Goal: Ask a question

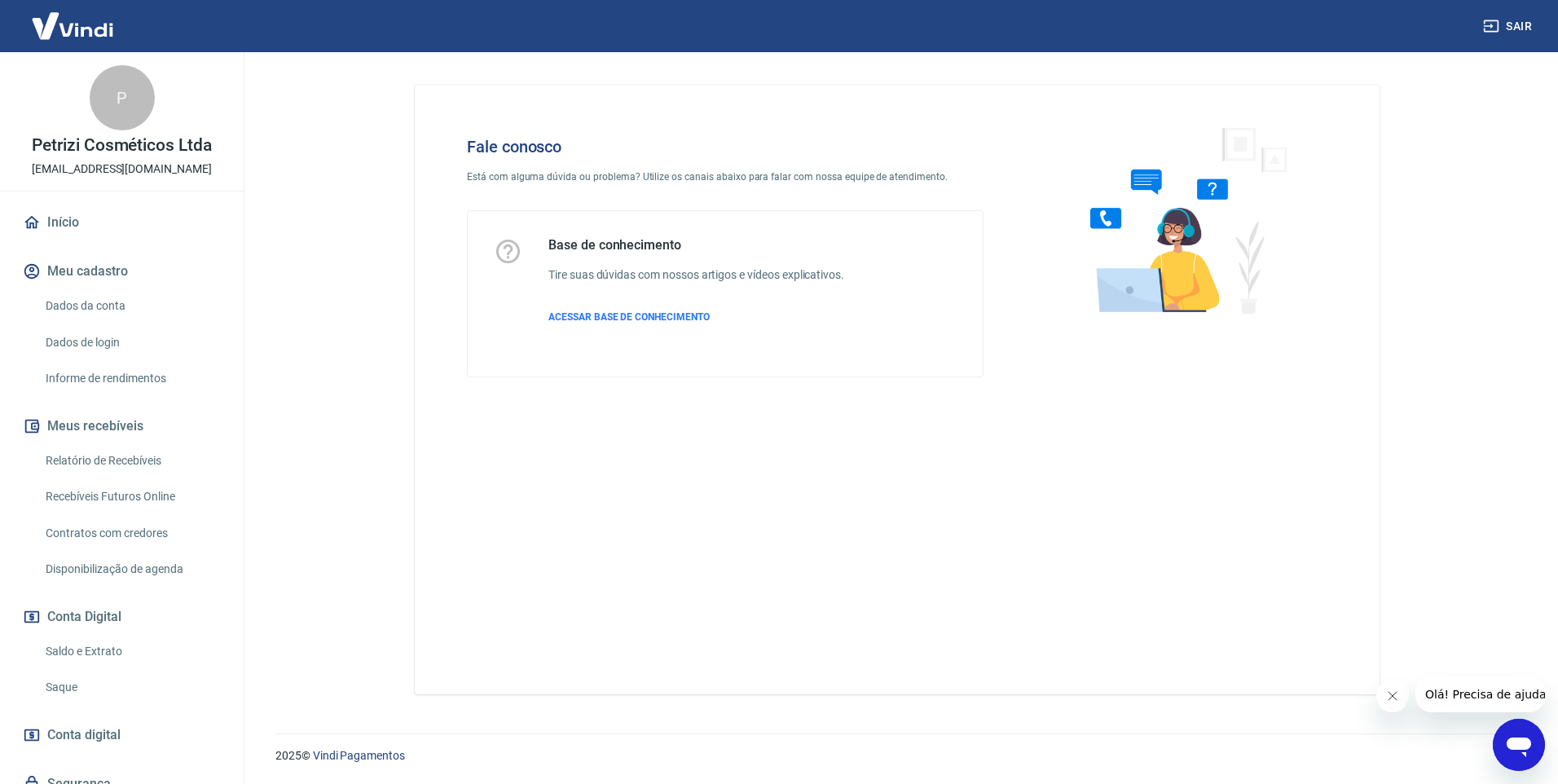
click at [1503, 760] on div "Abrir janela de mensagens" at bounding box center [1519, 744] width 49 height 49
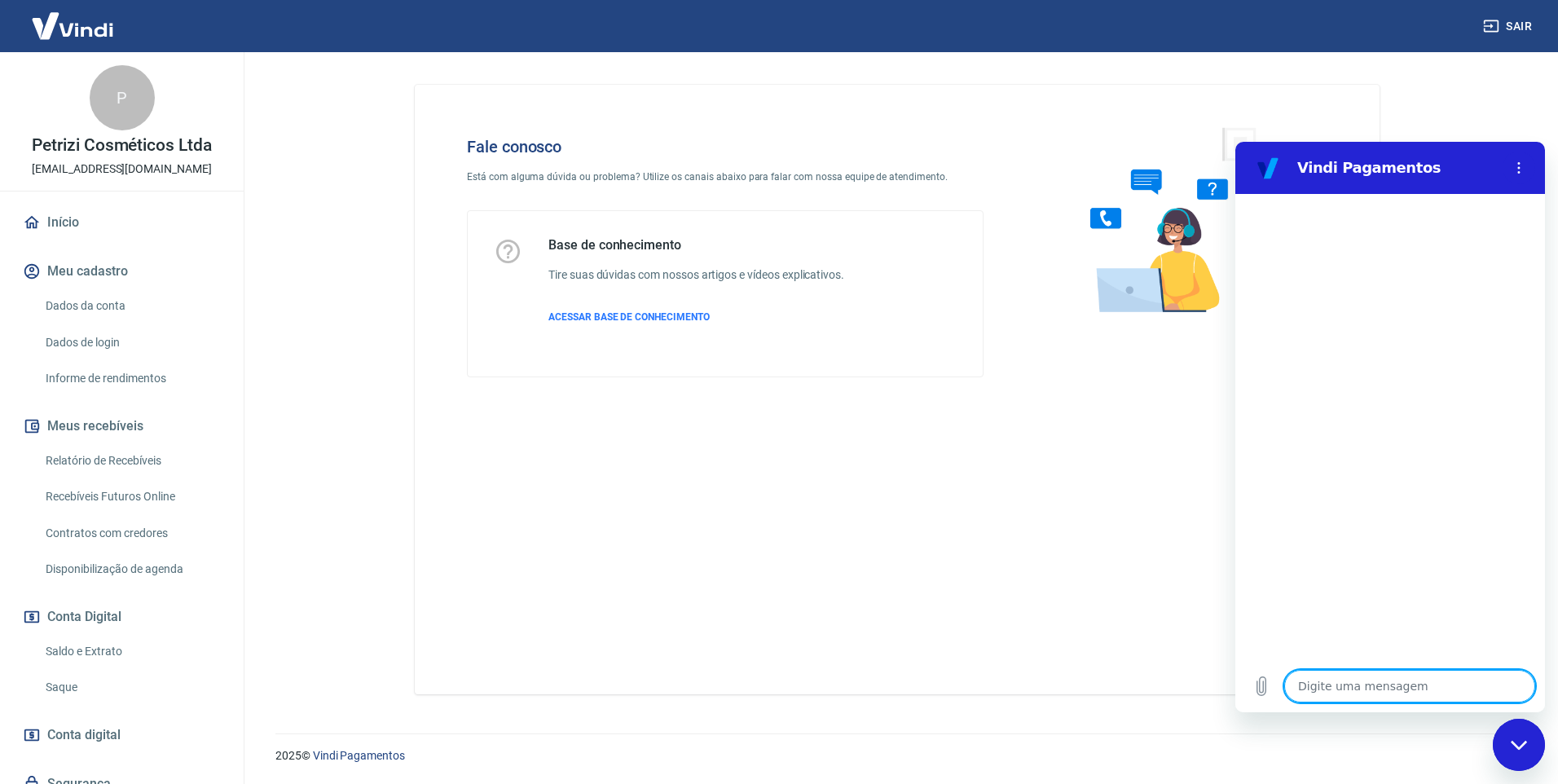
click at [1382, 686] on textarea at bounding box center [1410, 685] width 251 height 32
type textarea "f"
type textarea "x"
type textarea "b"
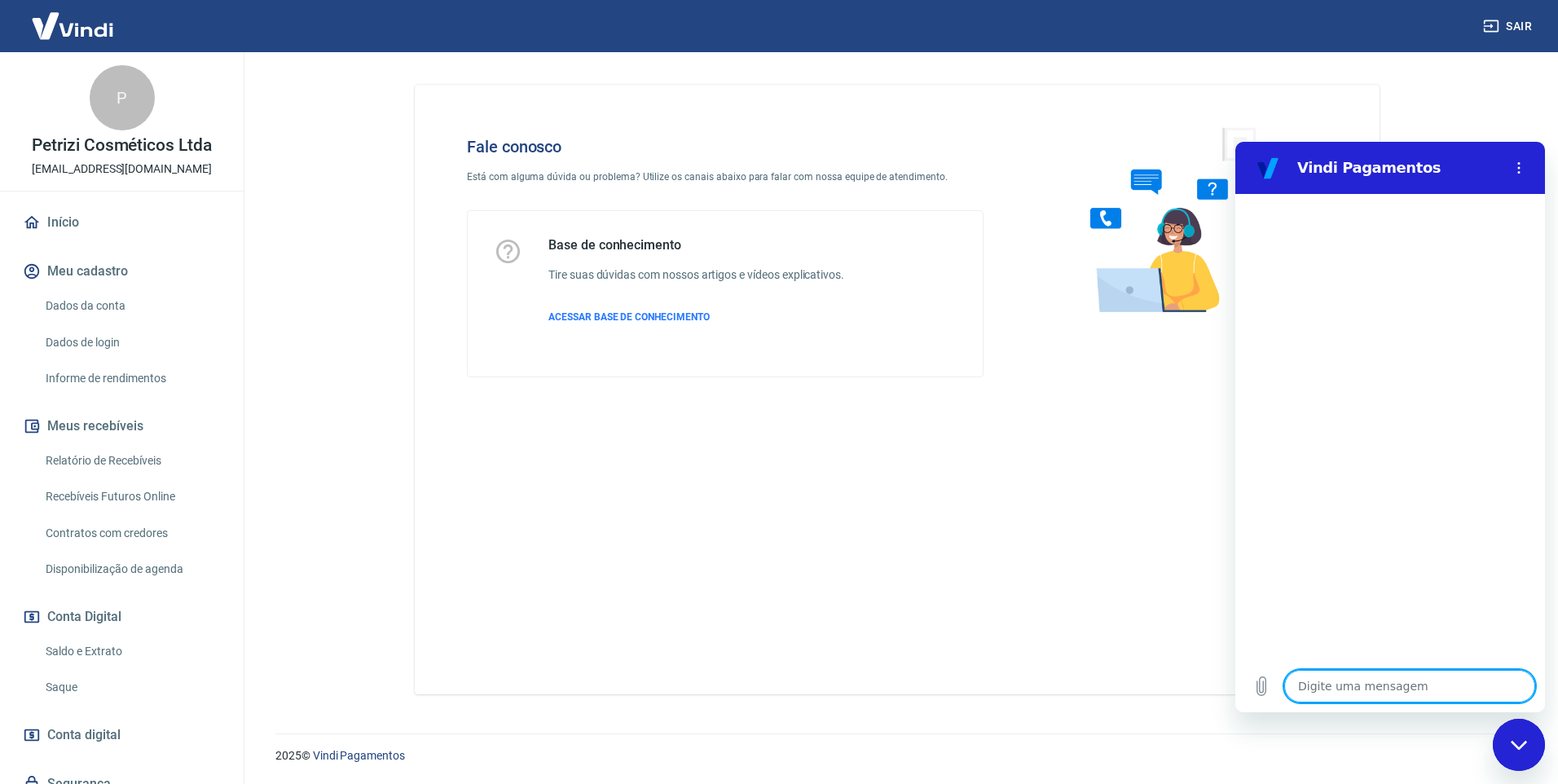
type textarea "x"
type textarea "bo"
type textarea "x"
type textarea "boa"
type textarea "x"
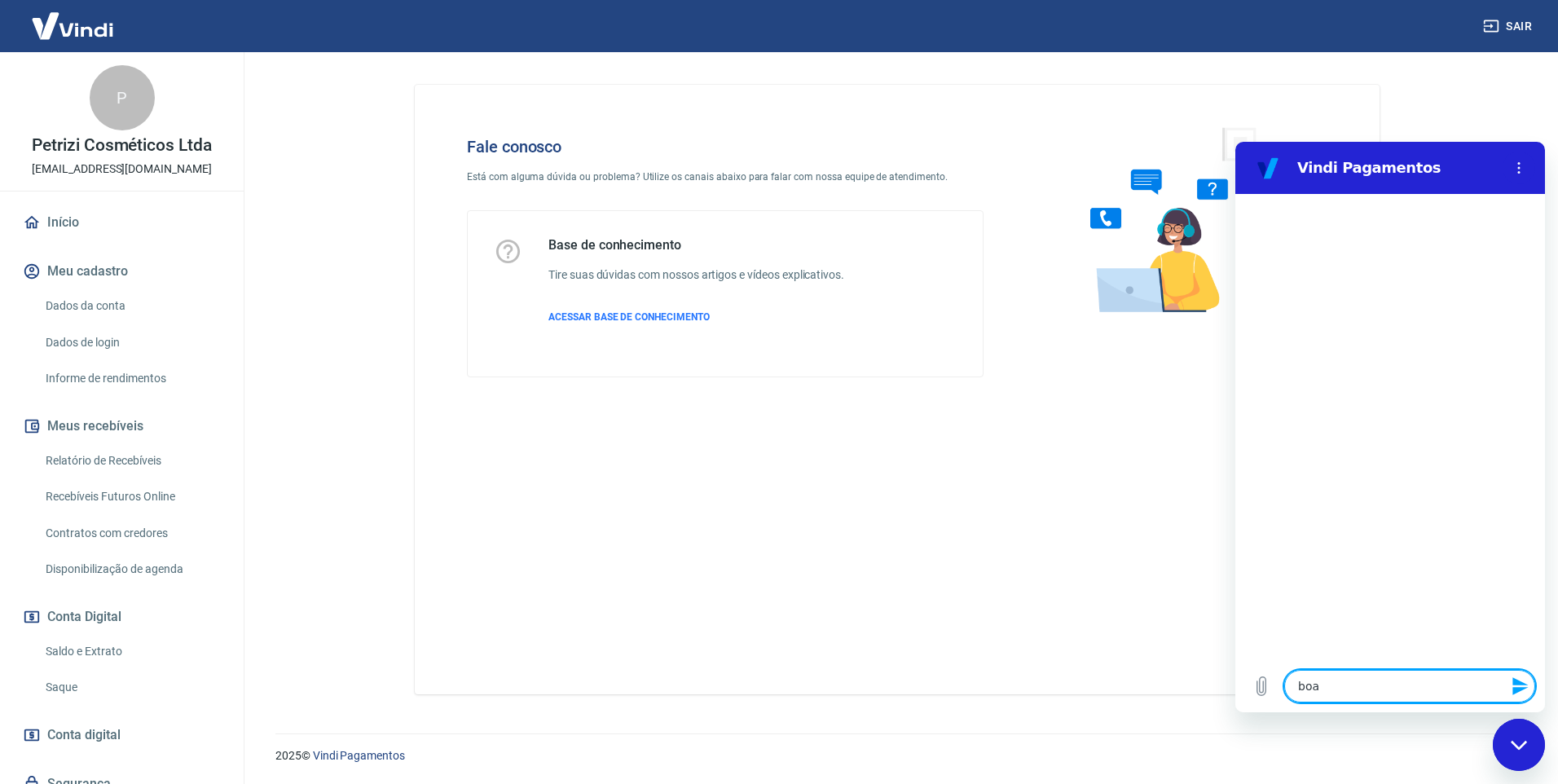
type textarea "boa"
type textarea "x"
type textarea "boa t"
type textarea "x"
type textarea "boa ta"
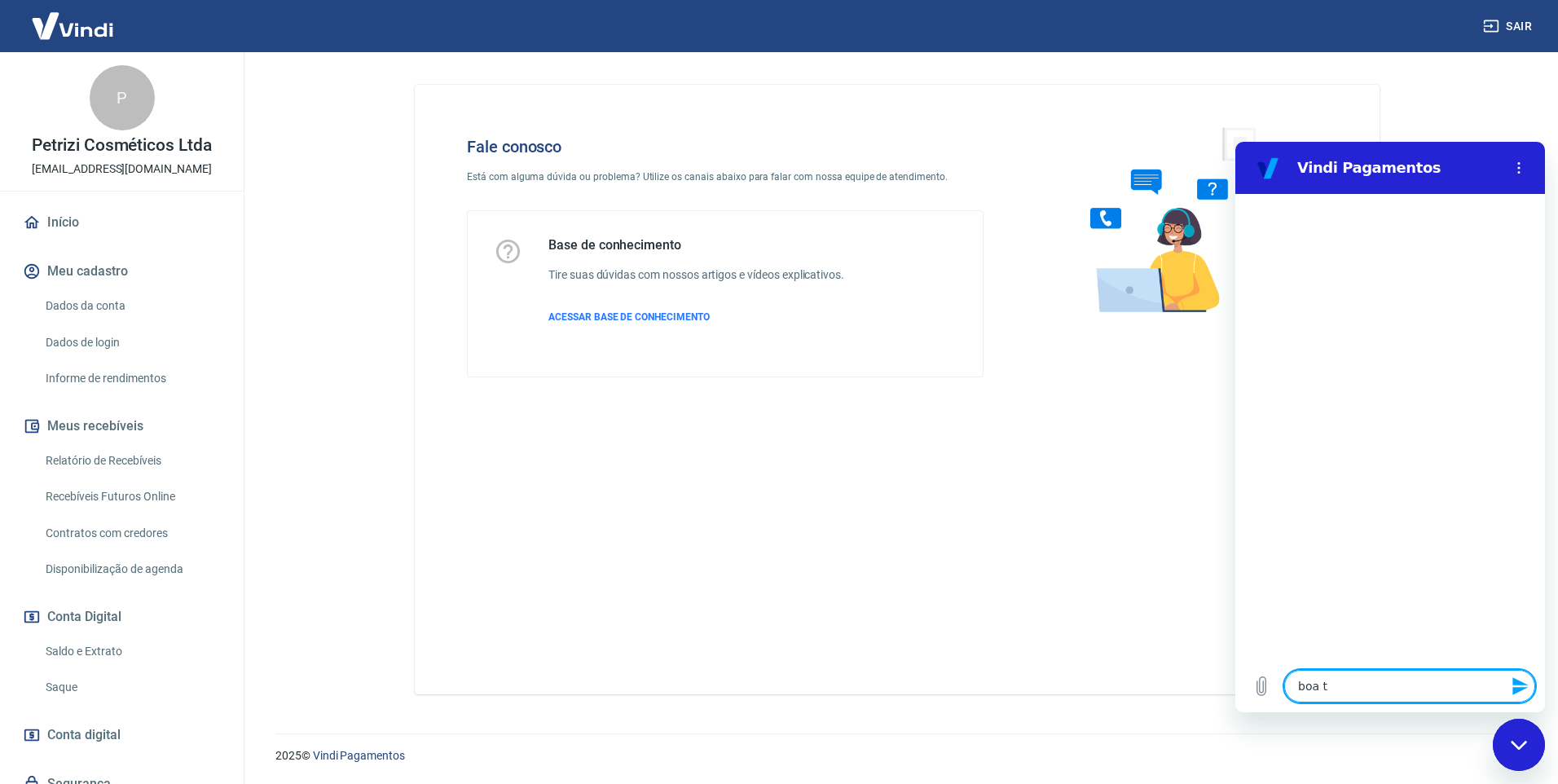
type textarea "x"
type textarea "boa tar"
type textarea "x"
type textarea "boa tard"
type textarea "x"
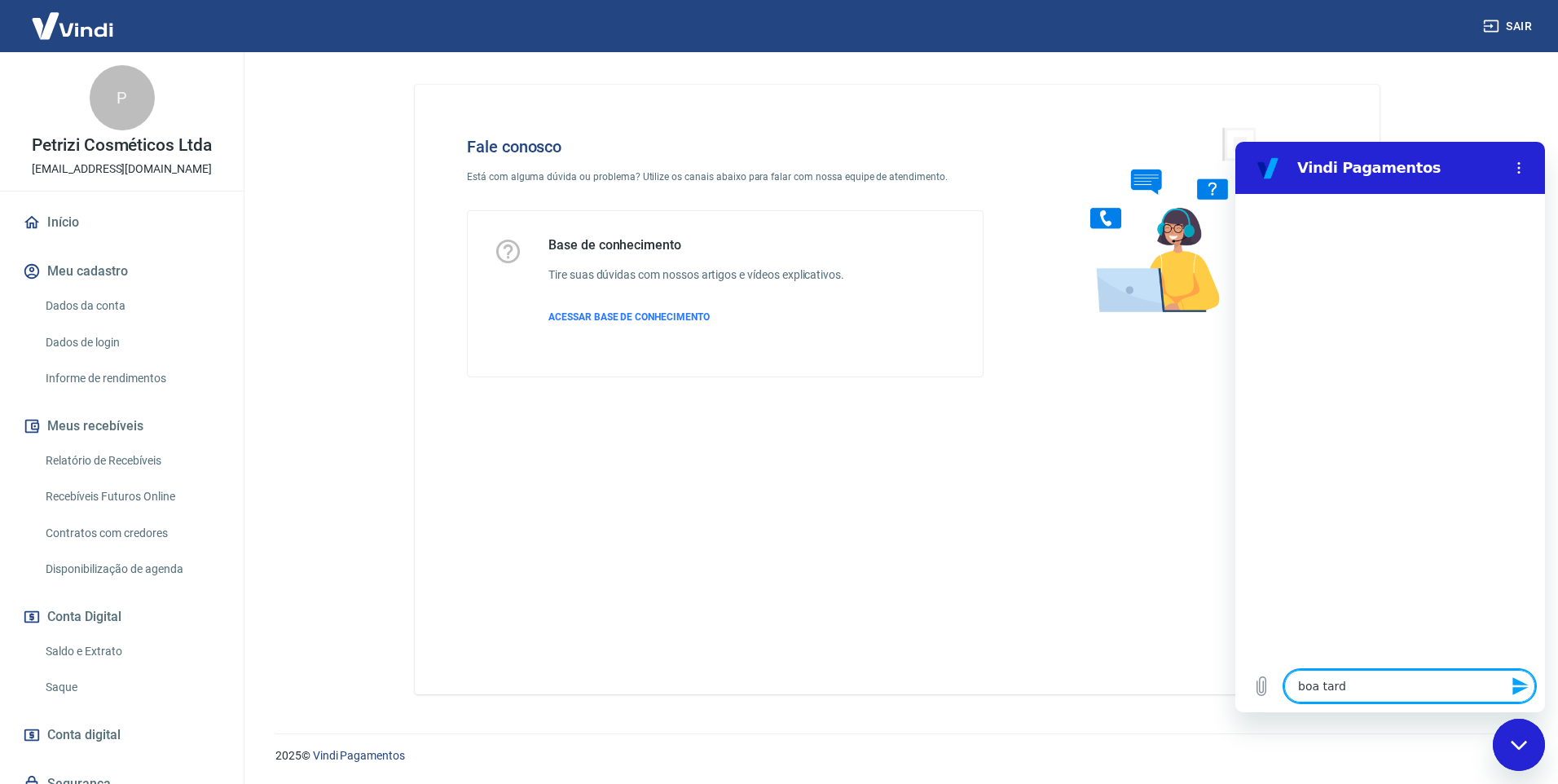
type textarea "boa tarde"
type textarea "x"
